Goal: Transaction & Acquisition: Purchase product/service

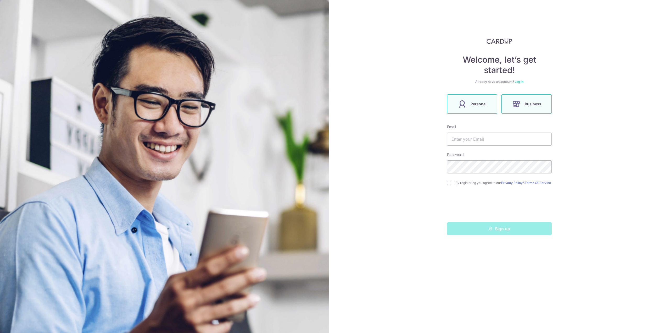
click at [481, 108] on label "Personal" at bounding box center [472, 103] width 50 height 19
click at [477, 136] on input "text" at bounding box center [499, 139] width 105 height 13
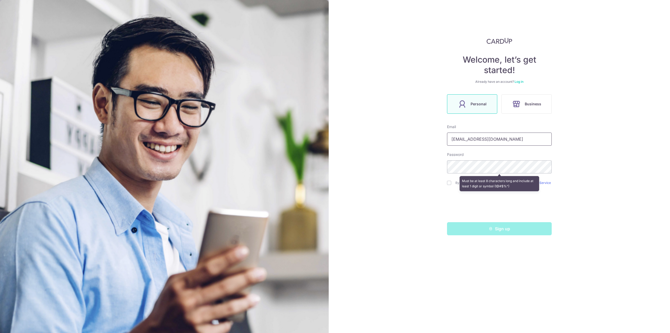
click at [509, 141] on input "[EMAIL_ADDRESS][DOMAIN_NAME]" at bounding box center [499, 139] width 105 height 13
type input "[EMAIL_ADDRESS][DOMAIN_NAME]"
click at [449, 184] on input "checkbox" at bounding box center [449, 183] width 4 height 4
checkbox input "true"
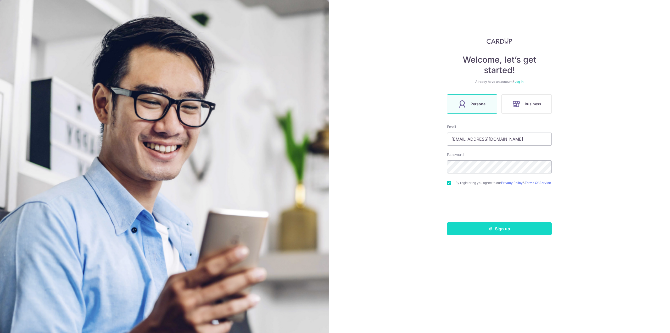
click at [489, 233] on button "Sign up" at bounding box center [499, 228] width 105 height 13
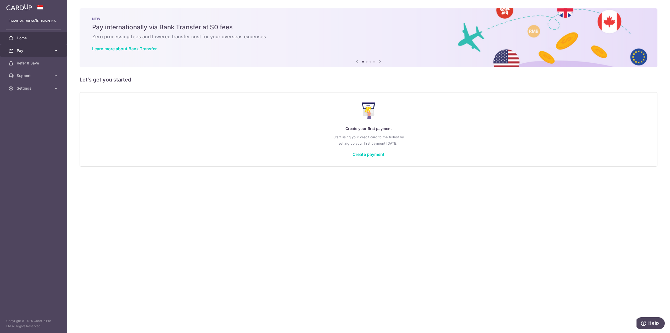
click at [22, 49] on span "Pay" at bounding box center [34, 50] width 35 height 5
click at [25, 87] on span "Cards" at bounding box center [34, 88] width 35 height 5
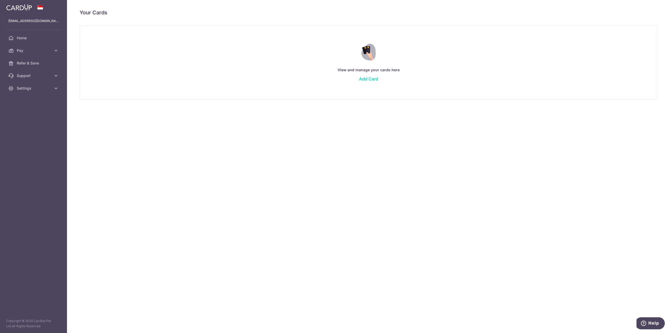
click at [364, 78] on link "Add Card" at bounding box center [368, 78] width 19 height 5
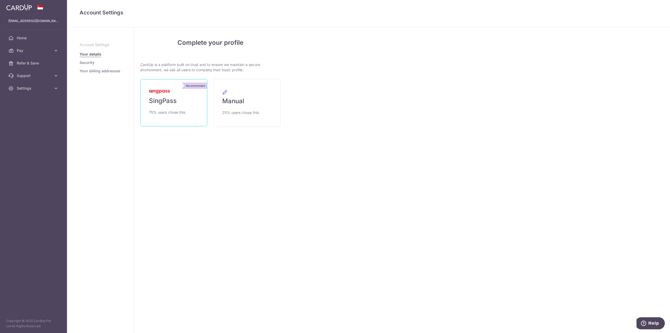
click at [192, 107] on link "Recommended SingPass 75% users chose this" at bounding box center [173, 102] width 67 height 47
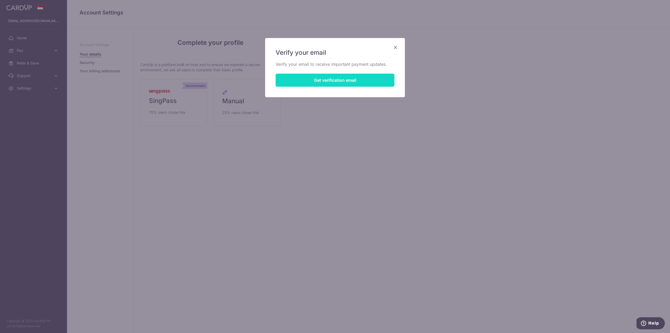
click at [329, 77] on button "Get verification email" at bounding box center [335, 80] width 119 height 13
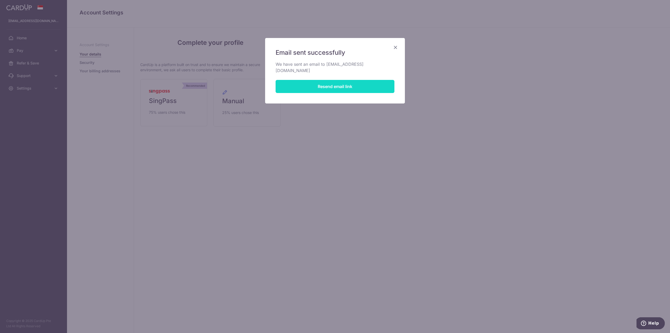
click at [329, 80] on button "Resend email link" at bounding box center [335, 86] width 119 height 13
click at [398, 48] on icon "Close" at bounding box center [396, 47] width 6 height 7
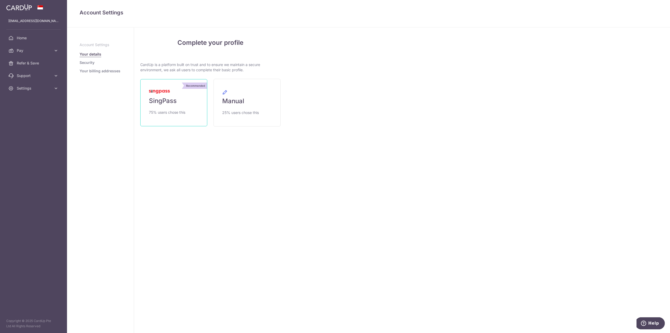
click at [196, 97] on link "Recommended SingPass 75% users chose this" at bounding box center [173, 102] width 67 height 47
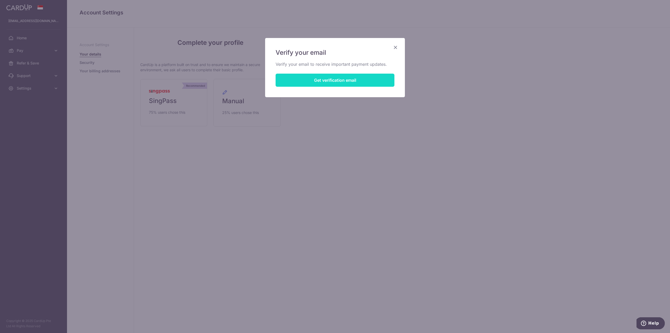
click at [358, 79] on button "Get verification email" at bounding box center [335, 80] width 119 height 13
click at [358, 79] on button "Resend email link" at bounding box center [335, 80] width 119 height 13
click at [397, 45] on icon "Close" at bounding box center [396, 47] width 6 height 7
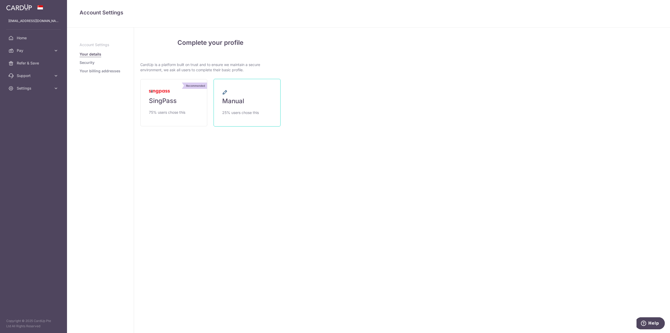
click at [243, 102] on span "Manual" at bounding box center [233, 101] width 22 height 8
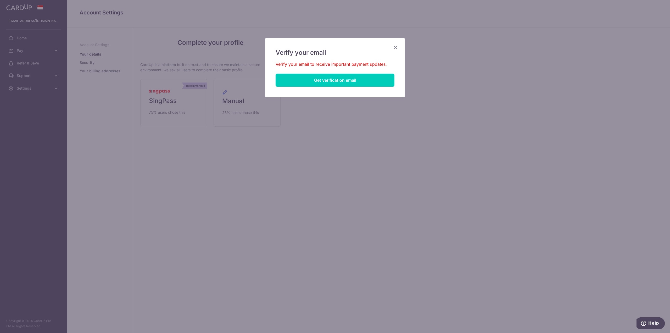
click at [392, 50] on h5 "Verify your email" at bounding box center [335, 52] width 119 height 8
click at [390, 46] on div "Verify your email Verify your email to receive important payment updates. Get v…" at bounding box center [335, 67] width 140 height 59
click at [396, 45] on icon "Close" at bounding box center [396, 47] width 6 height 7
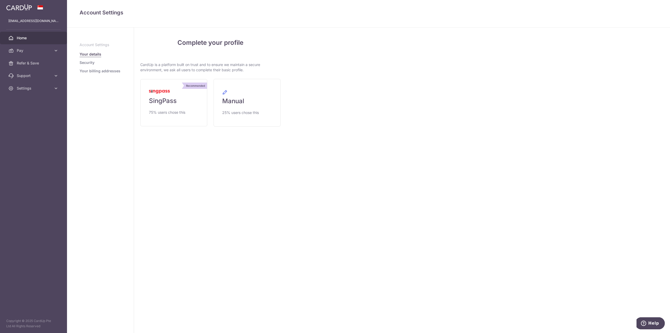
click at [28, 37] on span "Home" at bounding box center [34, 37] width 35 height 5
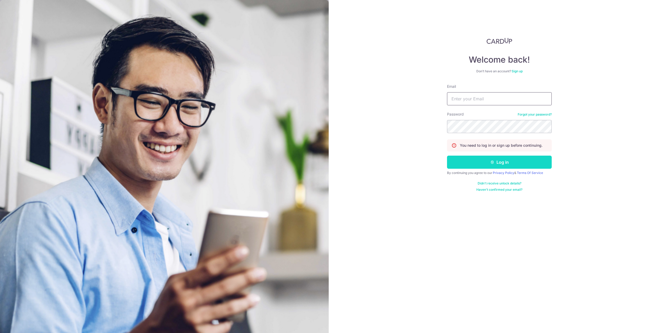
type input "[EMAIL_ADDRESS][DOMAIN_NAME]"
click at [502, 163] on button "Log in" at bounding box center [499, 162] width 105 height 13
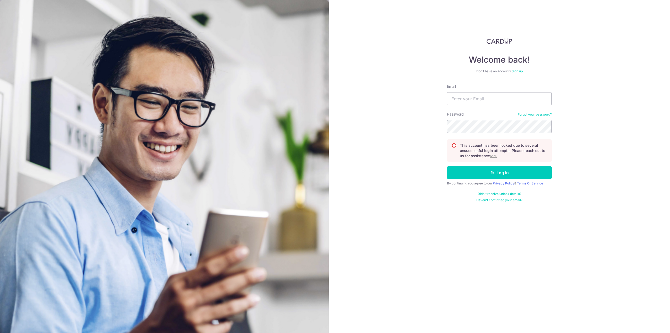
type input "[EMAIL_ADDRESS][DOMAIN_NAME]"
click at [496, 155] on u "here" at bounding box center [493, 156] width 7 height 4
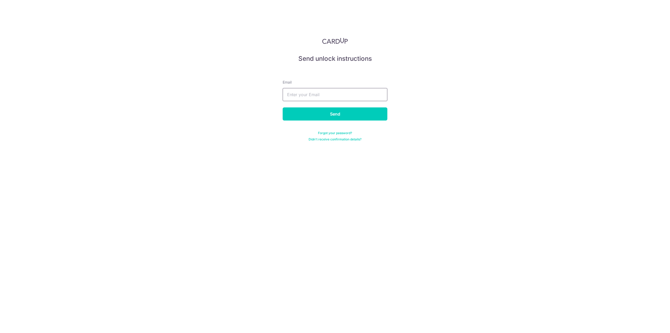
click at [344, 100] on input "text" at bounding box center [335, 94] width 105 height 13
click at [338, 97] on input "text" at bounding box center [335, 94] width 105 height 13
type input "h"
type input "[EMAIL_ADDRESS][DOMAIN_NAME]"
click at [288, 112] on input "Send" at bounding box center [335, 113] width 105 height 13
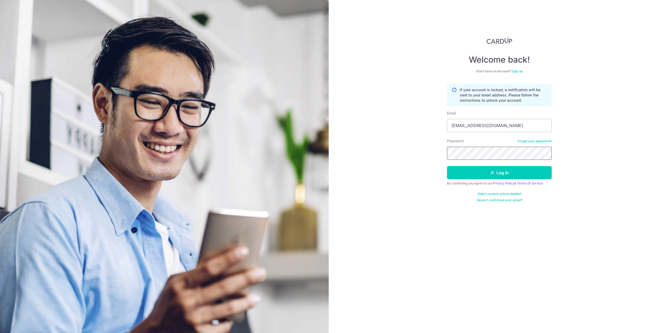
click at [434, 159] on div "Welcome back! Don’t have an account? Sign up If your account is locked, a notif…" at bounding box center [499, 166] width 341 height 333
click at [447, 156] on div "Welcome back! Don’t have an account? Sign up If your account is locked, a notif…" at bounding box center [499, 166] width 341 height 333
click at [509, 123] on input "galger86@hotmail.com" at bounding box center [499, 125] width 105 height 13
type input "galger86@hotmail.com"
click at [497, 172] on button "Log in" at bounding box center [499, 172] width 105 height 13
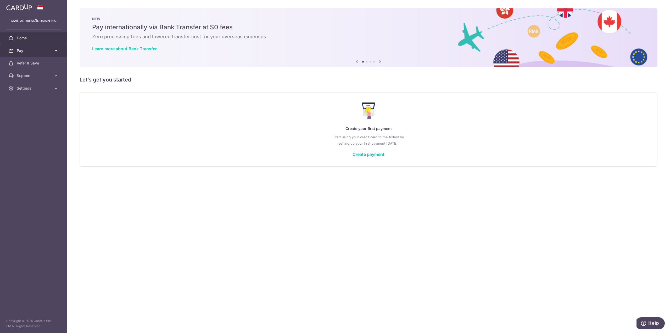
click at [23, 50] on span "Pay" at bounding box center [34, 50] width 35 height 5
click at [36, 117] on link "Support" at bounding box center [33, 120] width 67 height 13
click at [28, 51] on span "Pay" at bounding box center [34, 50] width 35 height 5
click at [28, 62] on span "Payments" at bounding box center [34, 62] width 35 height 5
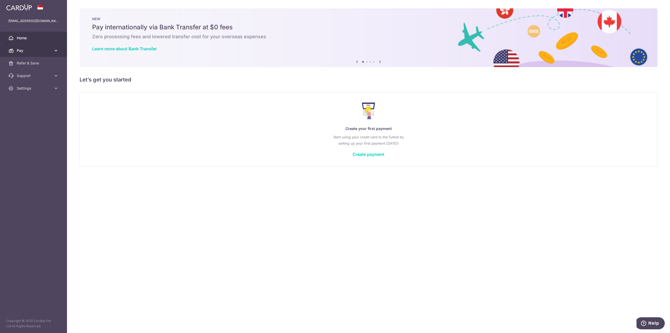
click at [26, 47] on link "Pay" at bounding box center [33, 50] width 67 height 13
click at [22, 89] on span "Cards" at bounding box center [34, 88] width 35 height 5
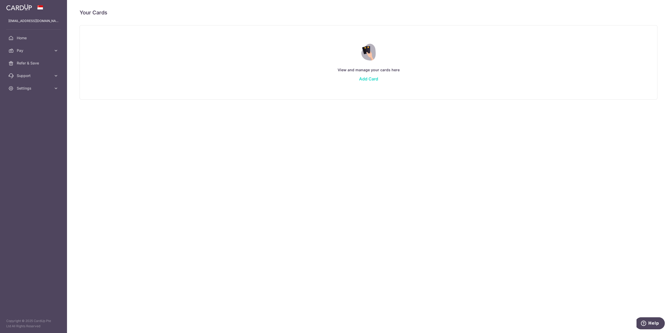
click at [374, 80] on link "Add Card" at bounding box center [368, 78] width 19 height 5
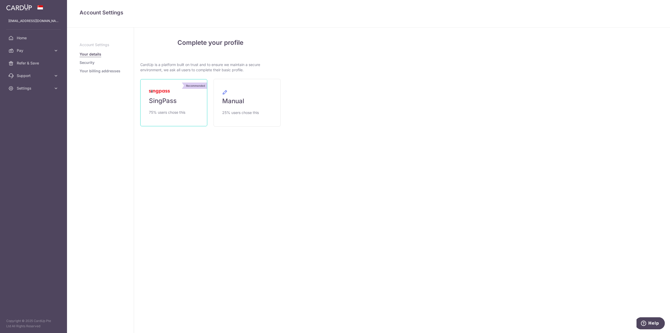
click at [179, 106] on link "Recommended SingPass 75% users chose this" at bounding box center [173, 102] width 67 height 47
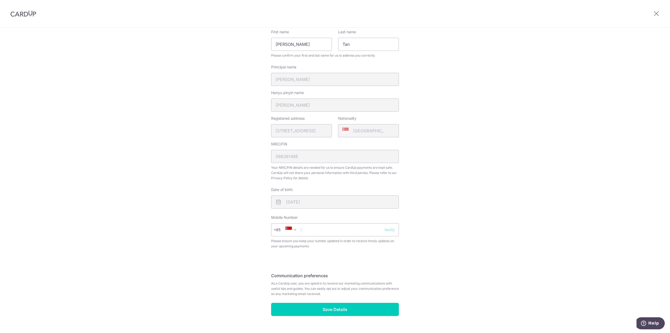
scroll to position [76, 0]
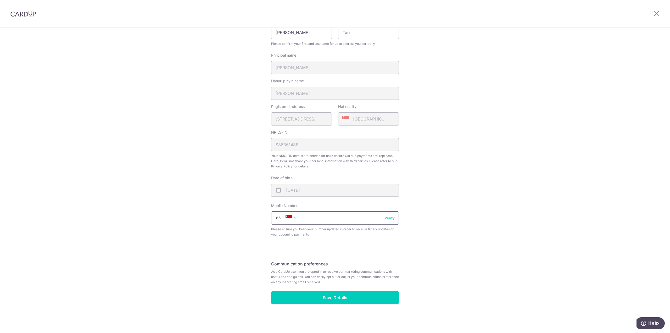
click at [345, 222] on input "text" at bounding box center [335, 217] width 128 height 13
type input "91590812"
click at [389, 219] on button "Verify" at bounding box center [390, 217] width 10 height 5
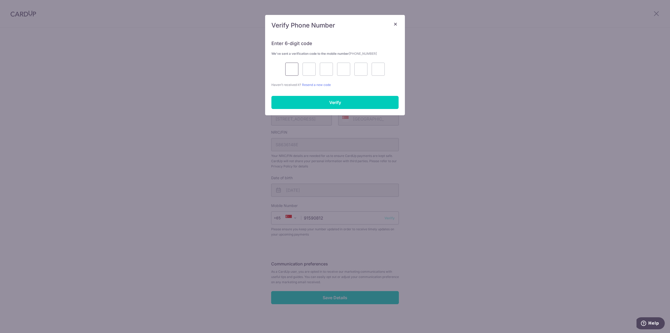
click at [288, 69] on input "text" at bounding box center [291, 69] width 13 height 13
type input "5"
type input "2"
type input "5"
type input "3"
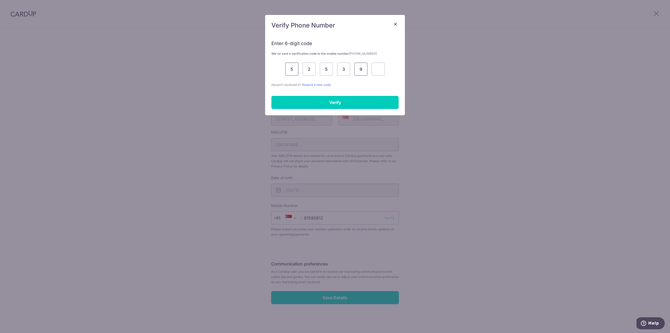
type input "9"
click at [310, 96] on input "Verify" at bounding box center [335, 102] width 127 height 13
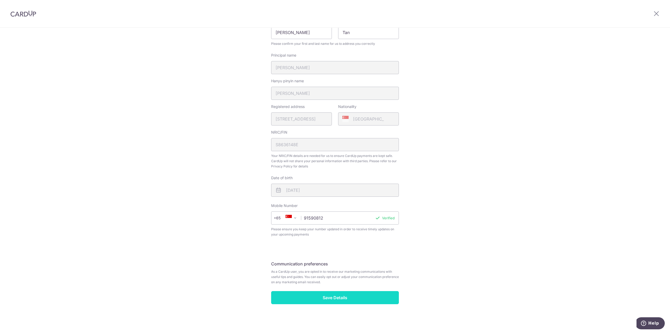
click at [329, 299] on input "Save Details" at bounding box center [335, 297] width 128 height 13
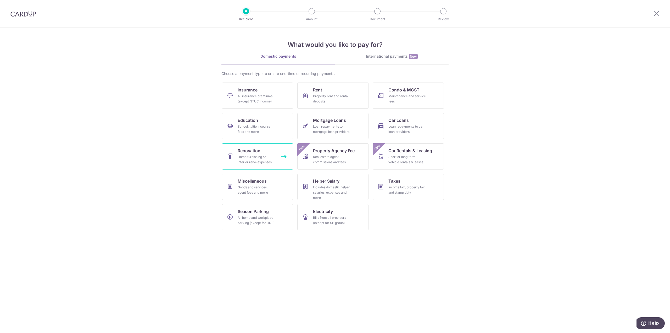
click at [256, 160] on div "Home furnishing or interior reno-expenses" at bounding box center [257, 159] width 38 height 10
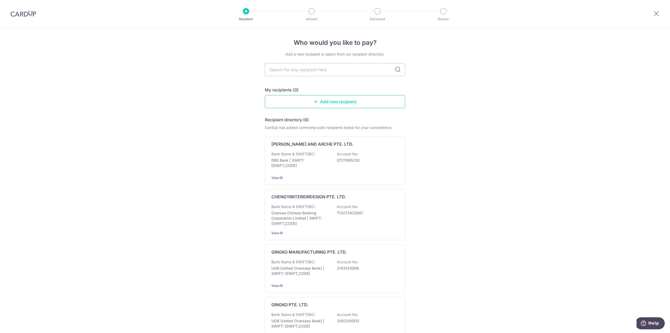
click at [324, 102] on link "Add new recipient" at bounding box center [335, 101] width 140 height 13
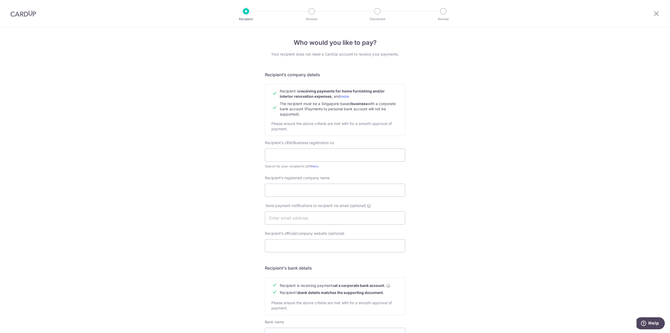
click at [245, 11] on div at bounding box center [246, 11] width 6 height 6
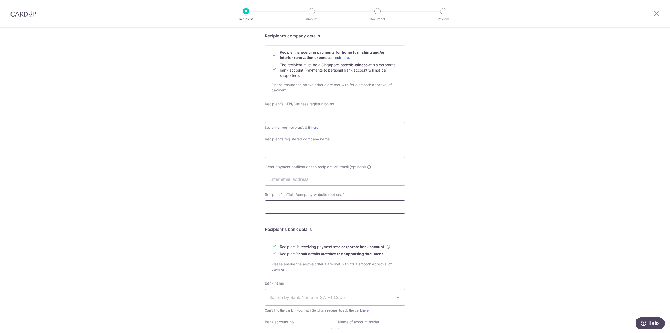
scroll to position [89, 0]
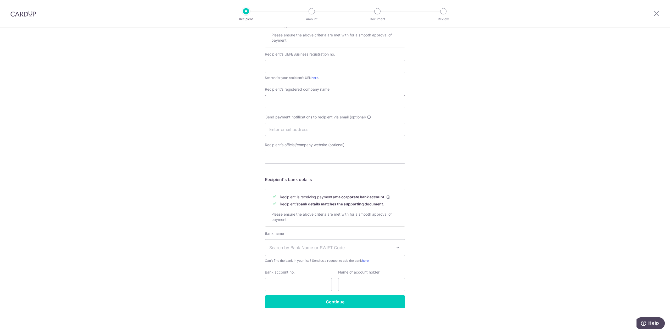
click at [321, 103] on input "Recipient’s registered company name" at bounding box center [335, 101] width 140 height 13
type input "r"
type input "ROUGHSKETCH PTE LTD"
click at [312, 67] on input "text" at bounding box center [335, 66] width 140 height 13
type input "201701474R"
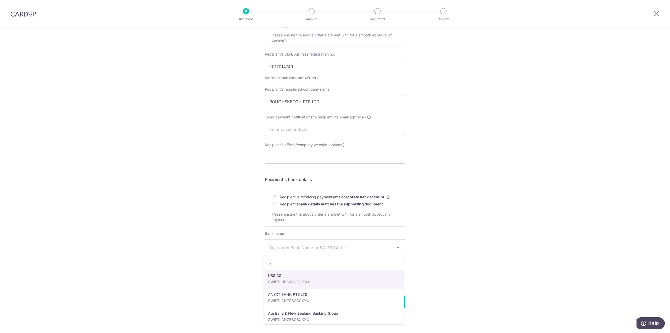
click at [326, 250] on span "Search by Bank Name or SWIFT Code" at bounding box center [330, 247] width 123 height 6
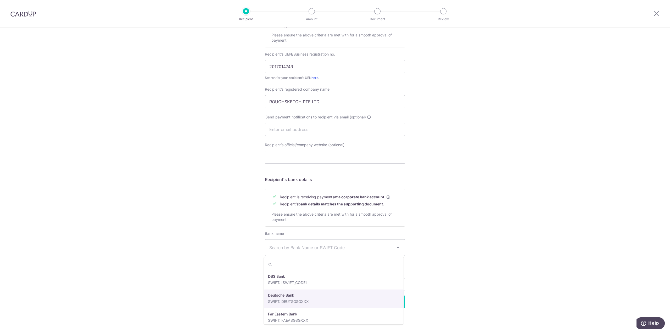
scroll to position [419, 0]
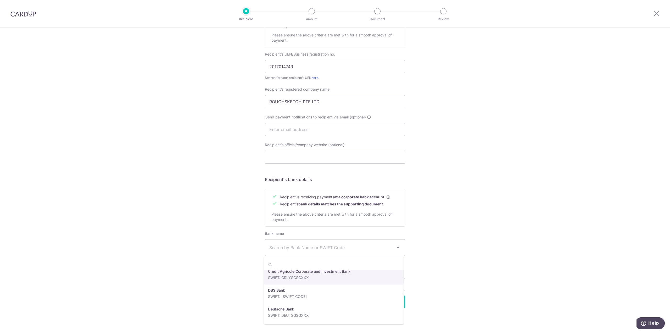
click at [317, 248] on span "Search by Bank Name or SWIFT Code" at bounding box center [330, 247] width 123 height 6
type input "DBSSSGSG"
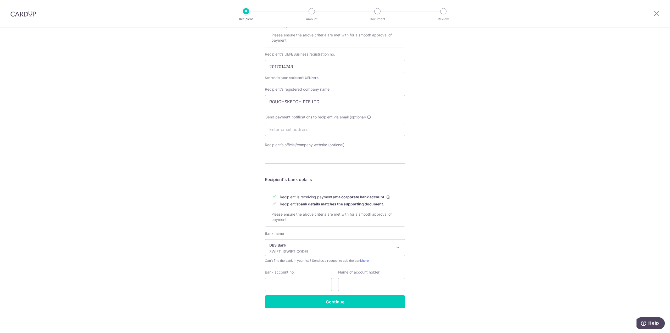
select select "6"
click at [312, 286] on input "Bank account no." at bounding box center [298, 284] width 67 height 13
click at [304, 284] on input "Bank account no." at bounding box center [298, 284] width 67 height 13
click at [354, 283] on input "text" at bounding box center [371, 284] width 67 height 13
click at [318, 284] on input "Bank account no." at bounding box center [298, 284] width 67 height 13
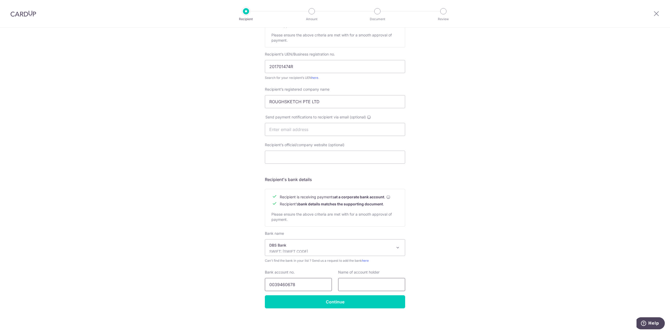
type input "0039460678"
click at [347, 283] on input "text" at bounding box center [371, 284] width 67 height 13
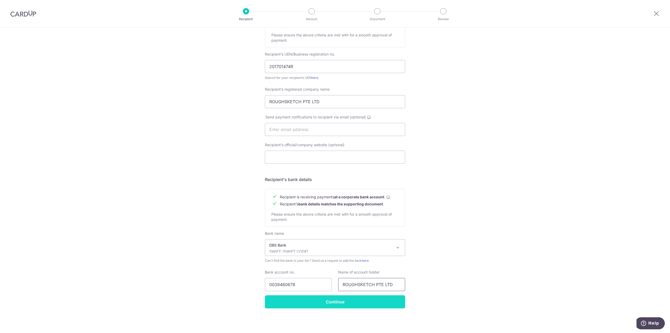
type input "ROUGHSKETCH PTE LTD"
click at [366, 305] on input "Continue" at bounding box center [335, 301] width 140 height 13
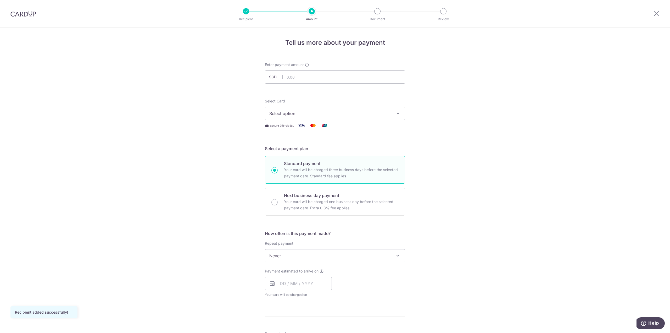
click at [310, 110] on button "Select option" at bounding box center [335, 113] width 140 height 13
click at [306, 127] on span "Add credit card" at bounding box center [340, 127] width 122 height 5
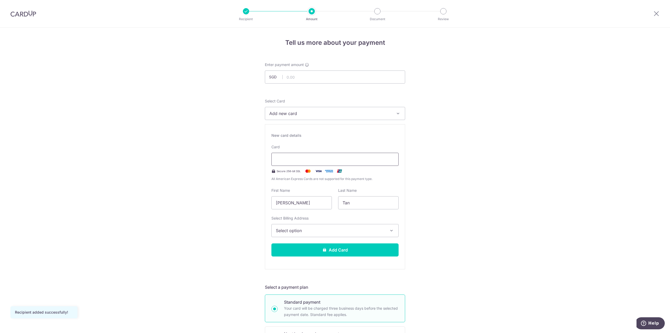
click at [299, 163] on div at bounding box center [335, 159] width 127 height 13
click at [304, 78] on input "text" at bounding box center [335, 76] width 140 height 13
type input "16,850.00"
click at [301, 113] on span "Add new card" at bounding box center [330, 113] width 122 height 6
click at [300, 128] on span "Add credit card" at bounding box center [340, 127] width 122 height 5
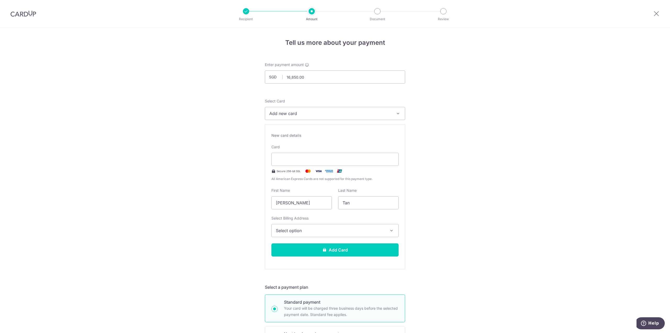
click at [330, 231] on span "Select option" at bounding box center [330, 230] width 109 height 6
click at [321, 245] on span "Add Billing Address" at bounding box center [339, 244] width 109 height 5
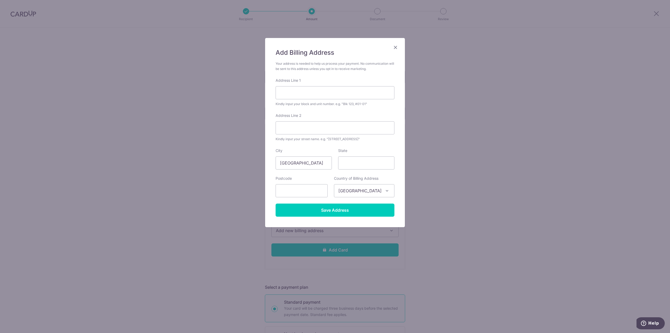
click at [397, 48] on icon "Close" at bounding box center [396, 47] width 6 height 7
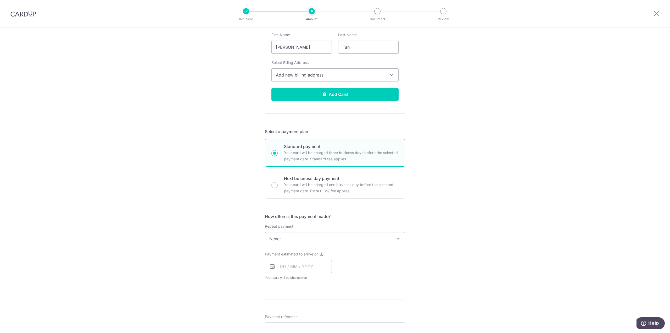
scroll to position [157, 0]
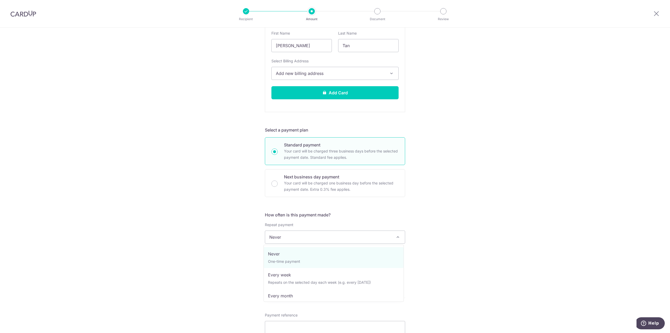
click at [356, 238] on span "Never" at bounding box center [335, 237] width 140 height 13
click at [278, 264] on input "text" at bounding box center [298, 264] width 67 height 13
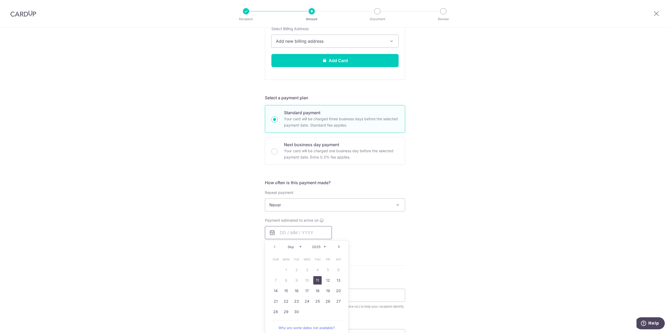
scroll to position [209, 0]
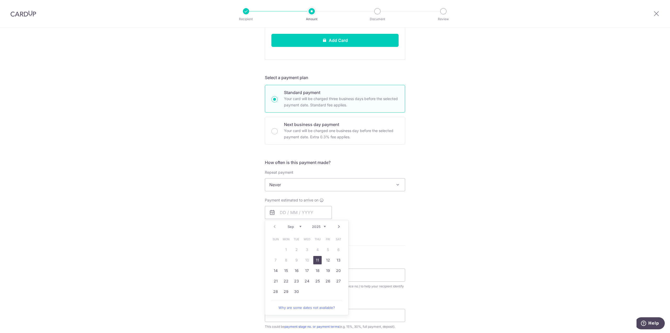
click at [316, 259] on link "11" at bounding box center [317, 260] width 8 height 8
type input "[DATE]"
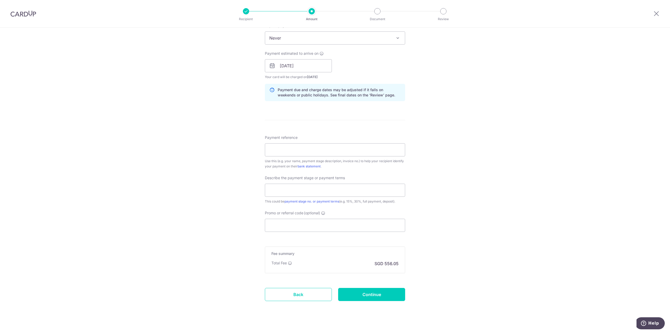
scroll to position [363, 0]
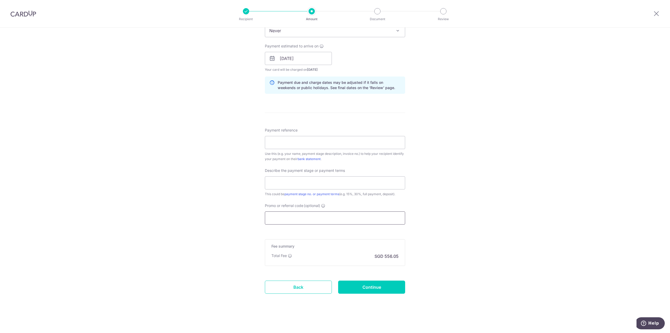
click at [292, 214] on input "Promo or referral code (optional)" at bounding box center [335, 217] width 140 height 13
paste input "OCBC90N15"
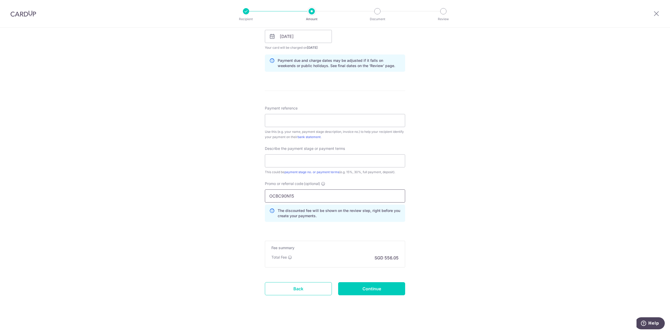
scroll to position [387, 0]
type input "OCBC90N15"
click at [293, 162] on input "text" at bounding box center [335, 159] width 140 height 13
type input "50% PAYMENT"
click at [289, 122] on input "Payment reference" at bounding box center [335, 118] width 140 height 13
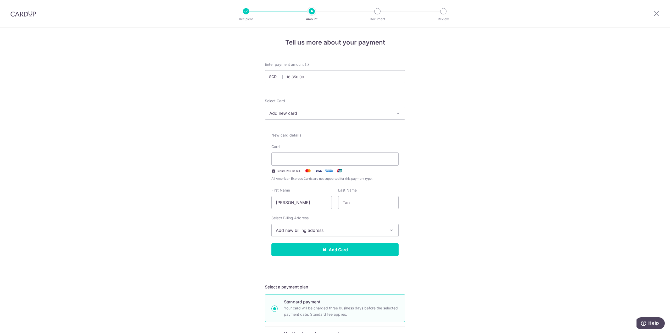
scroll to position [0, 0]
type input "[PERSON_NAME]"
drag, startPoint x: 307, startPoint y: 76, endPoint x: 287, endPoint y: 79, distance: 20.3
click at [287, 79] on input "16,850.00" at bounding box center [335, 76] width 140 height 13
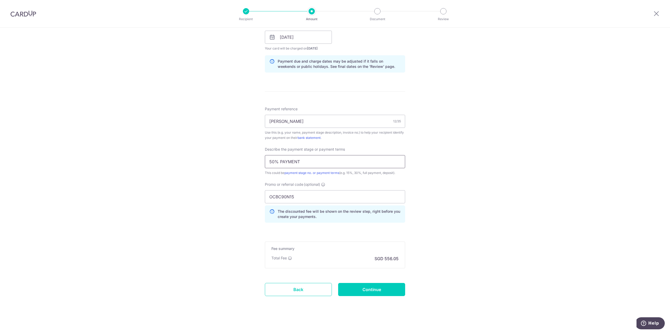
scroll to position [387, 0]
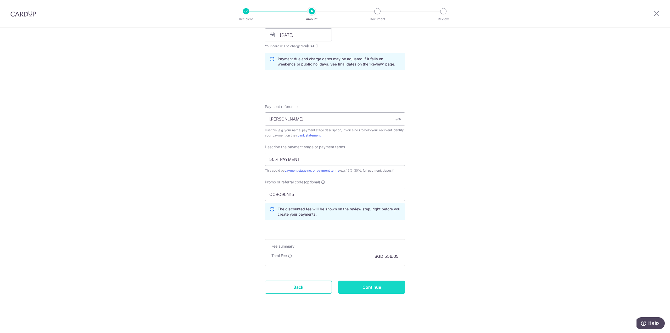
type input "10,000.00"
click at [384, 281] on input "Continue" at bounding box center [371, 286] width 67 height 13
type input "Create Schedule"
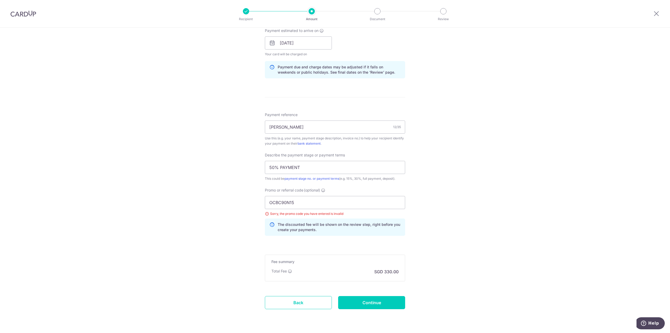
scroll to position [261, 0]
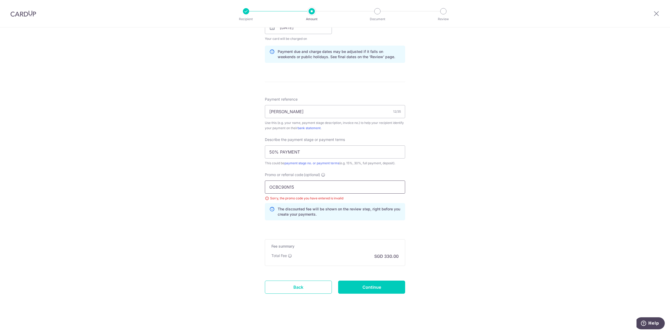
click at [304, 186] on input "OCBC90N15" at bounding box center [335, 186] width 140 height 13
type input "OCBC90N155"
click at [389, 289] on input "Continue" at bounding box center [371, 286] width 67 height 13
type input "Create Schedule"
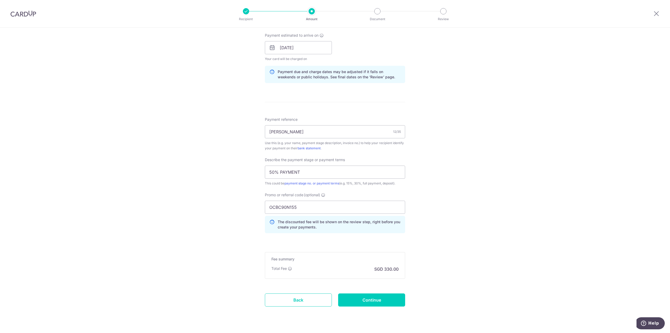
scroll to position [254, 0]
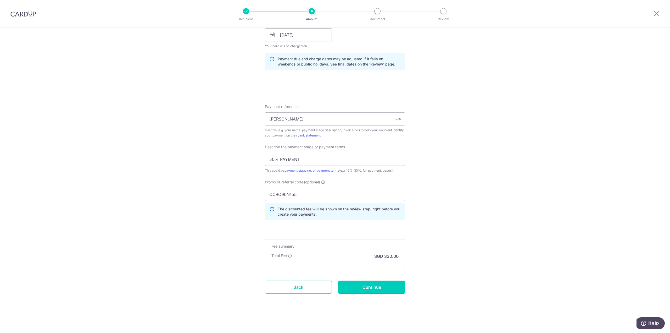
click at [389, 287] on input "Continue" at bounding box center [371, 286] width 67 height 13
type input "Create Schedule"
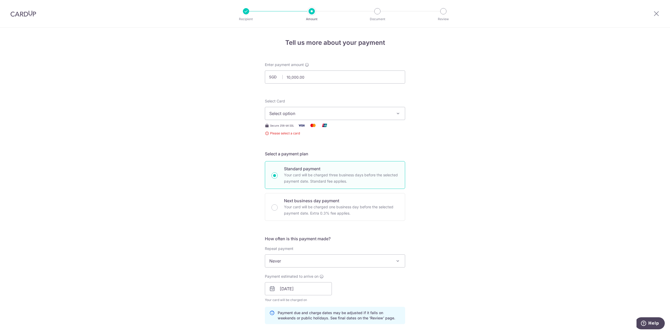
click at [365, 113] on span "Select option" at bounding box center [330, 113] width 122 height 6
click at [296, 130] on span "Add credit card" at bounding box center [340, 127] width 122 height 5
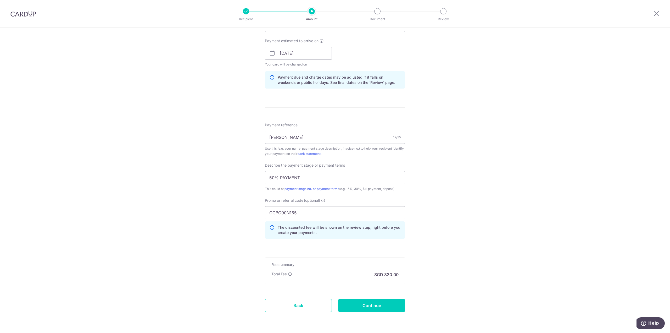
scroll to position [387, 0]
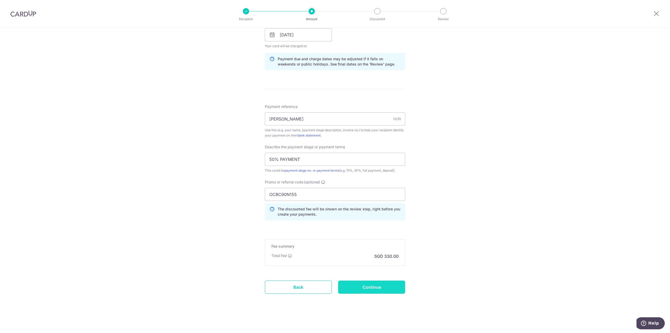
click at [379, 289] on input "Continue" at bounding box center [371, 286] width 67 height 13
type input "Create Schedule"
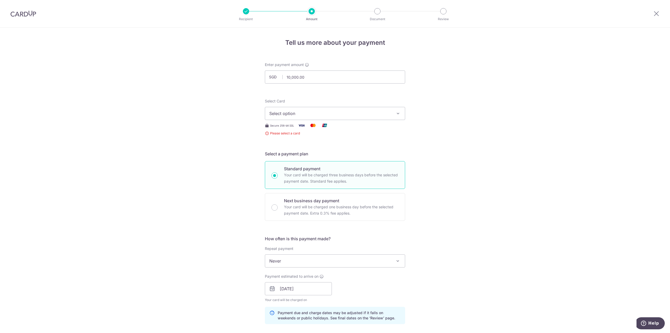
click at [378, 114] on span "Select option" at bounding box center [330, 113] width 122 height 6
click at [297, 129] on span "Add credit card" at bounding box center [340, 127] width 122 height 5
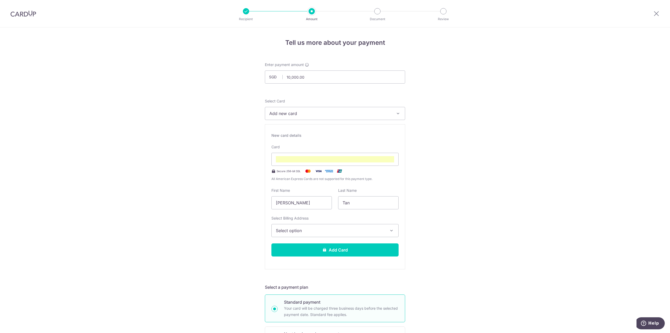
click at [377, 174] on div "Card Secure 256-bit SSL All American Express Cards are not supported for this p…" at bounding box center [335, 162] width 127 height 37
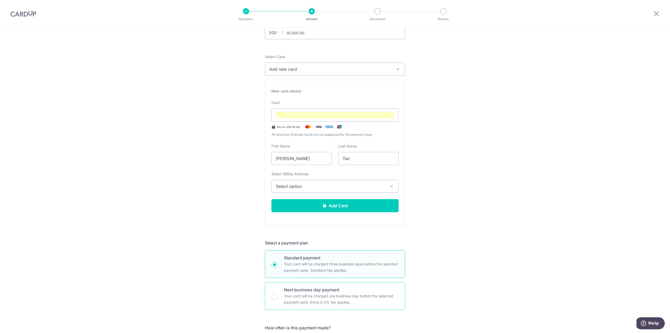
scroll to position [20, 0]
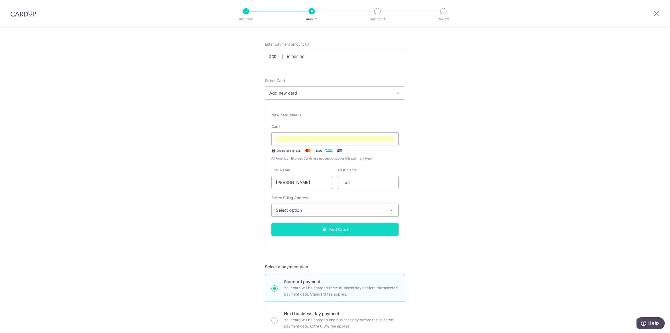
click at [349, 230] on button "Add Card" at bounding box center [335, 229] width 127 height 13
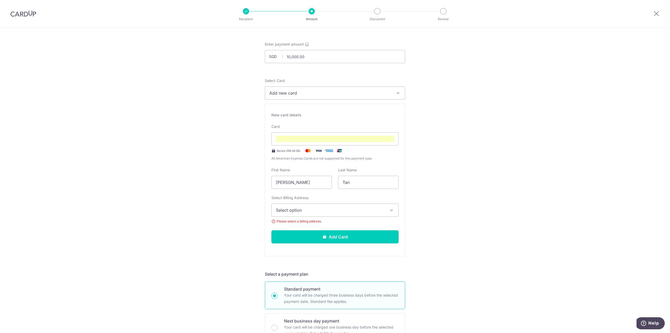
click at [342, 212] on span "Select option" at bounding box center [330, 210] width 109 height 6
click at [310, 227] on span "Add Billing Address" at bounding box center [339, 224] width 109 height 5
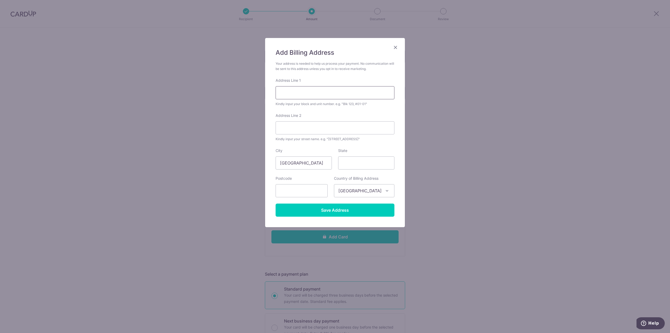
click at [307, 95] on input "Address Line 1" at bounding box center [335, 92] width 119 height 13
click at [305, 93] on input "Address Line 1" at bounding box center [335, 92] width 119 height 13
type input "BLK 52, BUKIT BATOK ST 31,#03-09"
click at [308, 192] on input "text" at bounding box center [302, 190] width 52 height 13
type input "659443"
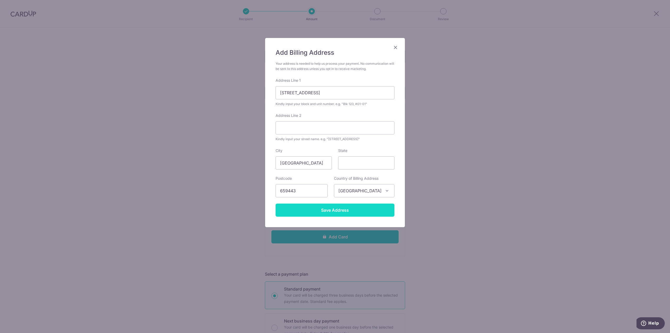
click at [323, 207] on input "Save Address" at bounding box center [335, 209] width 119 height 13
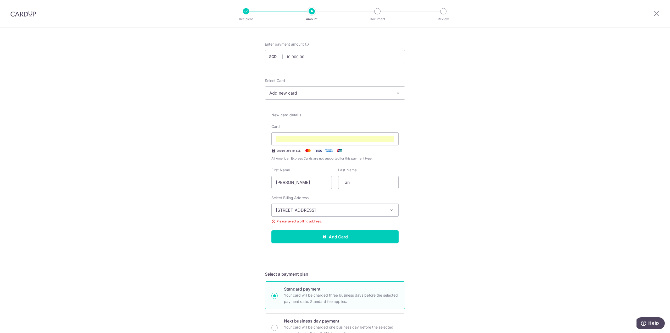
click at [352, 211] on span "BLK 52, BUKIT BATOK ST 31,#03-09, Singapore, Singapore-659443" at bounding box center [330, 210] width 109 height 6
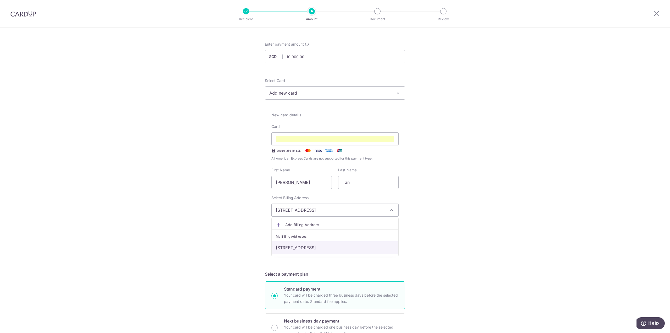
click at [315, 248] on link "BLK 52, BUKIT BATOK ST 31,#03-09, Singapore, Singapore-659443" at bounding box center [335, 247] width 127 height 13
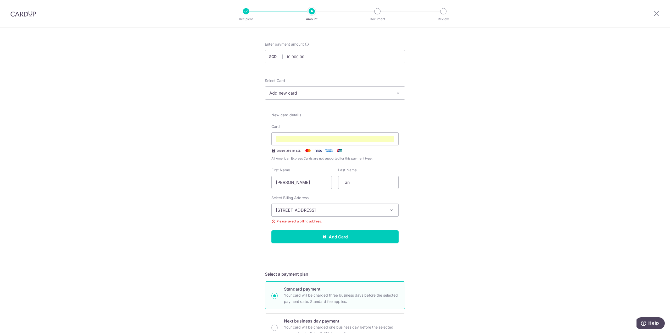
click at [383, 211] on span "BLK 52, BUKIT BATOK ST 31,#03-09, Singapore, Singapore-659443" at bounding box center [330, 210] width 109 height 6
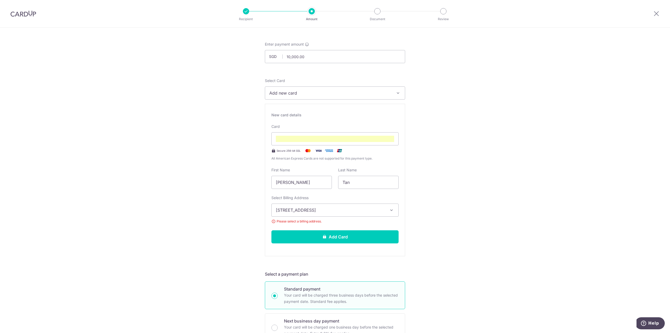
click at [307, 119] on div "New card details Card Secure 256-bit SSL All American Express Cards are not sup…" at bounding box center [335, 180] width 140 height 152
click at [299, 96] on span "Add new card" at bounding box center [330, 93] width 122 height 6
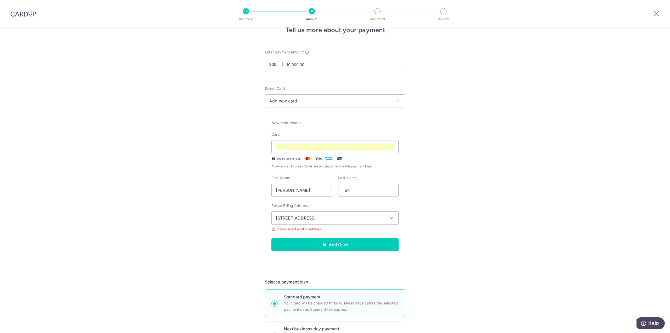
scroll to position [0, 0]
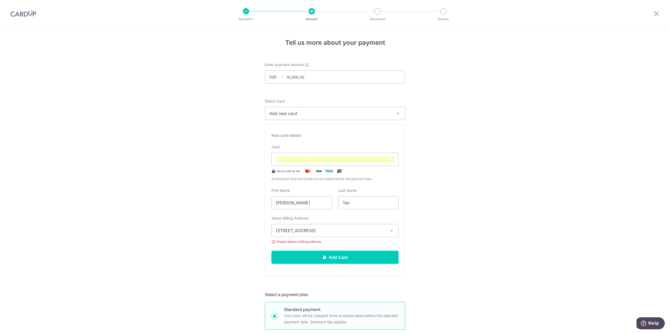
click at [378, 14] on div at bounding box center [377, 11] width 6 height 6
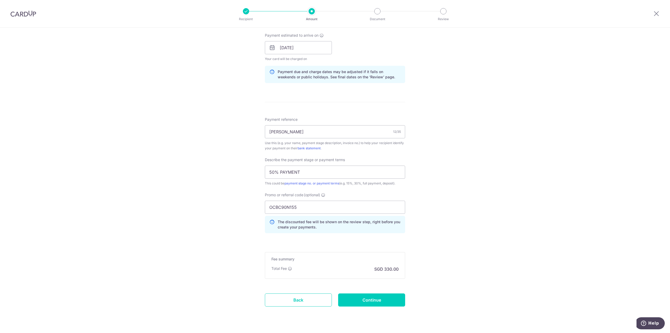
scroll to position [394, 0]
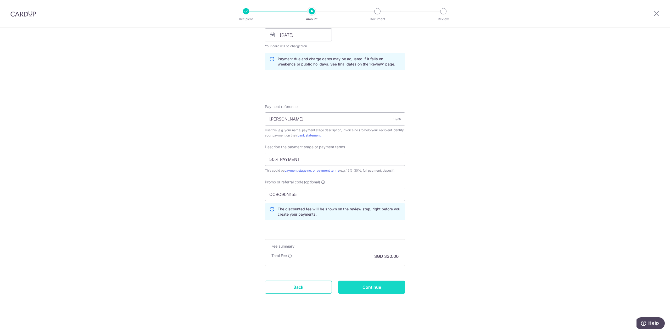
click at [376, 286] on input "Continue" at bounding box center [371, 286] width 67 height 13
type input "Create Schedule"
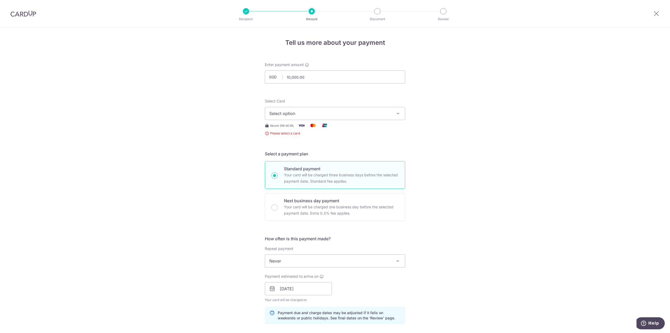
click at [283, 134] on span "Please select a card" at bounding box center [335, 133] width 140 height 5
click at [290, 115] on span "Select option" at bounding box center [330, 113] width 122 height 6
click at [294, 129] on span "Add credit card" at bounding box center [340, 127] width 122 height 5
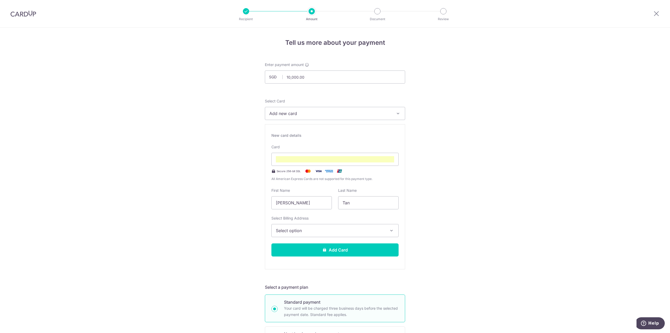
click at [319, 171] on img at bounding box center [318, 171] width 10 height 6
click at [305, 171] on img at bounding box center [308, 171] width 10 height 6
click at [316, 171] on img at bounding box center [318, 171] width 10 height 6
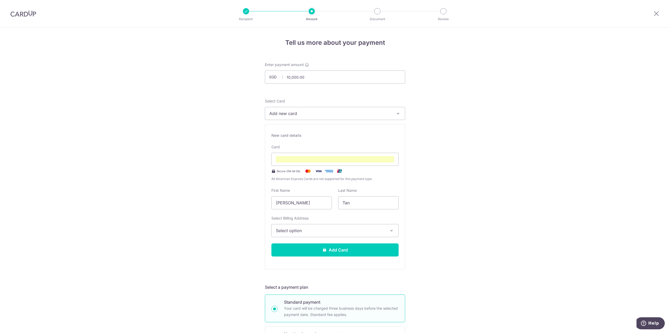
click at [316, 171] on img at bounding box center [318, 171] width 10 height 6
click at [357, 233] on span "Select option" at bounding box center [330, 230] width 109 height 6
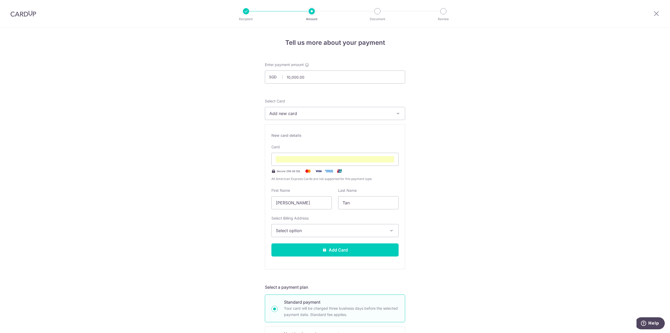
click at [375, 231] on span "Select option" at bounding box center [330, 230] width 109 height 6
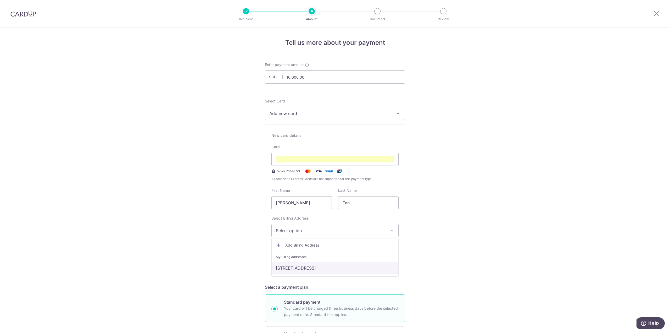
click at [340, 268] on link "[STREET_ADDRESS]" at bounding box center [335, 268] width 127 height 13
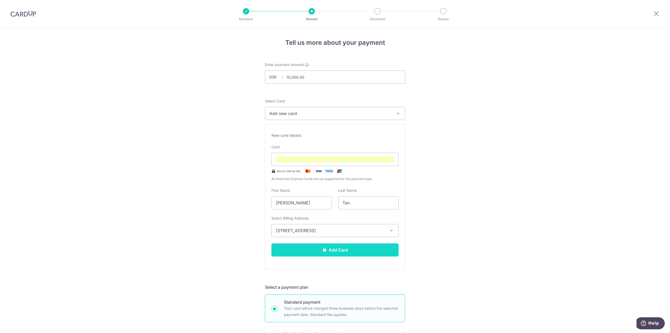
click at [355, 251] on button "Add Card" at bounding box center [335, 249] width 127 height 13
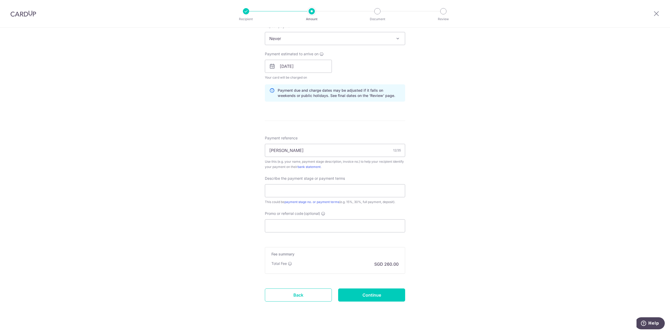
scroll to position [225, 0]
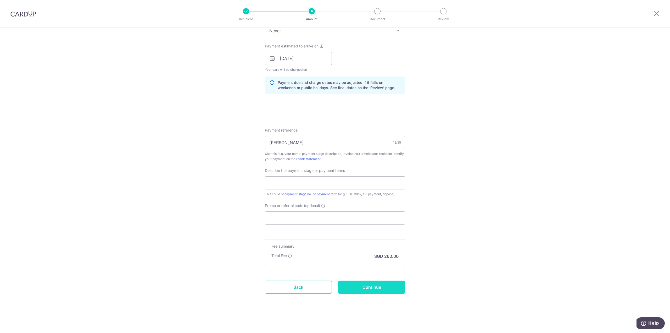
click at [379, 285] on input "Continue" at bounding box center [371, 286] width 67 height 13
type input "Create Schedule"
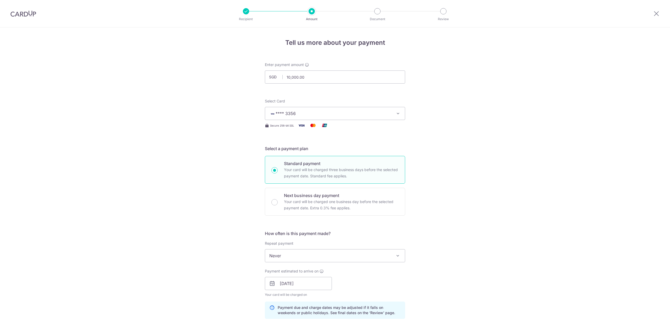
scroll to position [232, 0]
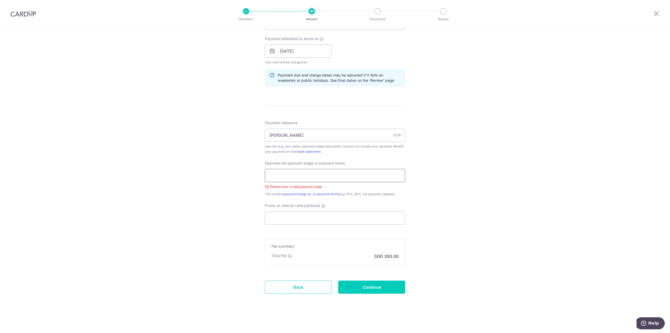
click at [315, 174] on input "text" at bounding box center [335, 175] width 140 height 13
type input "50% PAYMENT"
click at [328, 217] on input "Promo or referral code (optional)" at bounding box center [335, 217] width 140 height 13
click at [333, 216] on input "Promo or referral code (optional)" at bounding box center [335, 217] width 140 height 13
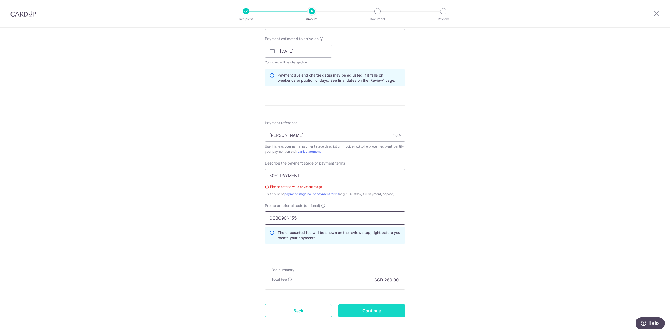
type input "OCBC90N155"
click at [382, 312] on input "Continue" at bounding box center [371, 310] width 67 height 13
type input "Create Schedule"
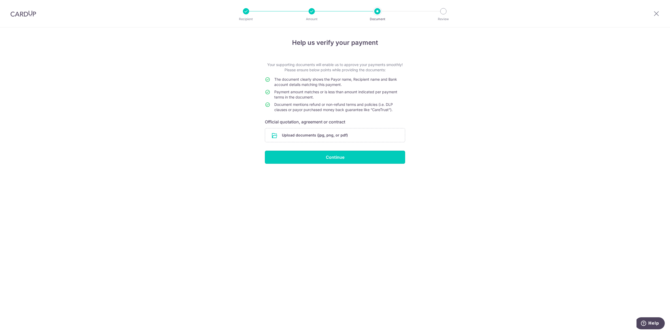
drag, startPoint x: 326, startPoint y: 151, endPoint x: 307, endPoint y: 177, distance: 32.0
click at [307, 177] on div "Help us verify your payment Your supporting documents will enable us to approve…" at bounding box center [335, 179] width 670 height 305
click at [324, 158] on input "Continue" at bounding box center [335, 157] width 140 height 13
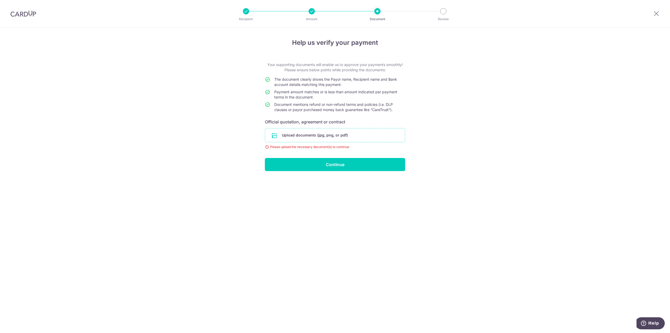
click at [330, 139] on input "file" at bounding box center [335, 135] width 140 height 14
click at [305, 131] on input "file" at bounding box center [335, 135] width 140 height 14
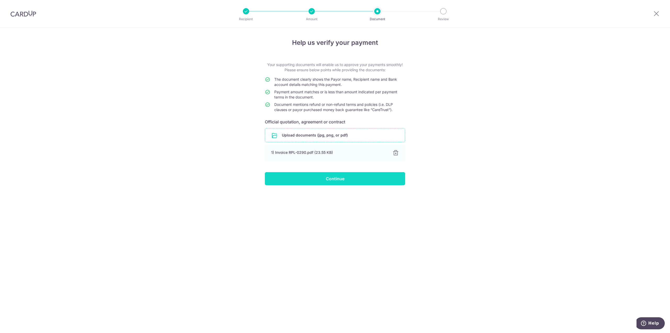
click at [304, 179] on input "Continue" at bounding box center [335, 178] width 140 height 13
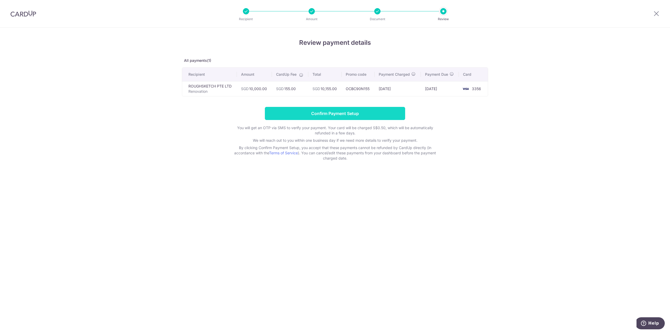
click at [362, 111] on input "Confirm Payment Setup" at bounding box center [335, 113] width 140 height 13
